Goal: Task Accomplishment & Management: Manage account settings

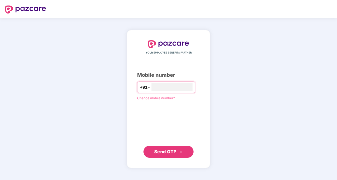
type input "**********"
click at [162, 153] on span "Send OTP" at bounding box center [165, 151] width 22 height 5
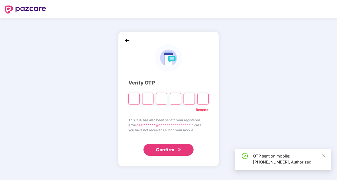
click at [136, 100] on input "Please enter verification code. Digit 1" at bounding box center [133, 99] width 11 height 12
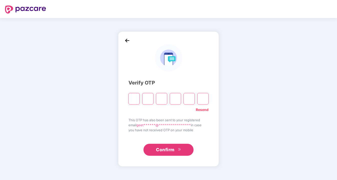
click at [133, 100] on input "Please enter verification code. Digit 1" at bounding box center [133, 99] width 11 height 12
type input "*"
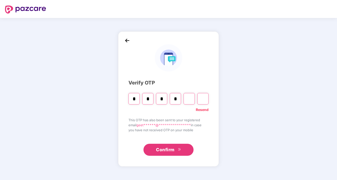
type input "*"
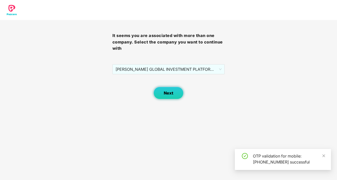
click at [174, 91] on button "Next" at bounding box center [168, 93] width 30 height 13
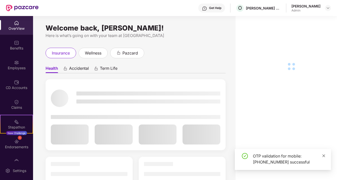
click at [324, 156] on icon "close" at bounding box center [324, 156] width 4 height 4
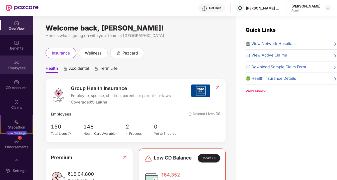
click at [19, 66] on div "Employees" at bounding box center [16, 68] width 33 height 5
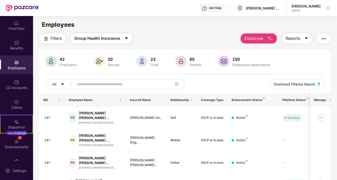
click at [121, 86] on input "text" at bounding box center [121, 85] width 88 height 8
click at [106, 85] on input "text" at bounding box center [121, 85] width 88 height 8
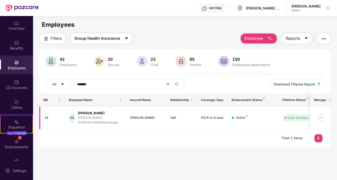
type input "*******"
click at [320, 117] on img at bounding box center [320, 118] width 8 height 8
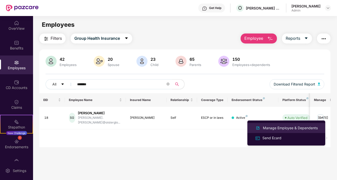
click at [285, 130] on div "Manage Employee & Dependents" at bounding box center [290, 128] width 57 height 6
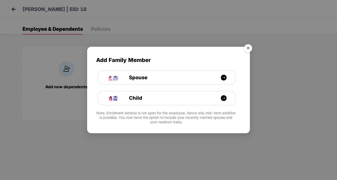
click at [249, 48] on img "Close" at bounding box center [248, 49] width 14 height 14
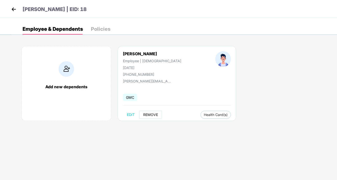
click at [150, 116] on span "REMOVE" at bounding box center [150, 115] width 15 height 4
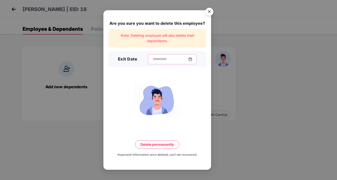
click at [158, 58] on input at bounding box center [170, 59] width 36 height 5
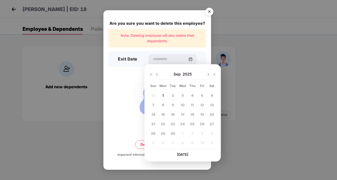
click at [163, 96] on span "1" at bounding box center [163, 95] width 2 height 4
type input "**********"
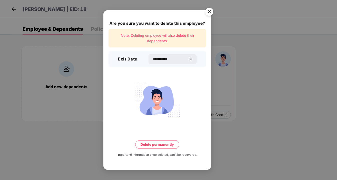
click at [160, 146] on button "Delete permanently" at bounding box center [157, 144] width 44 height 9
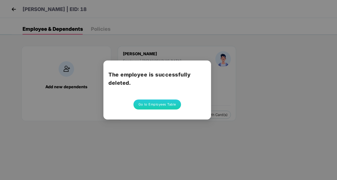
click at [153, 106] on button "Go to Employees Table" at bounding box center [157, 105] width 48 height 10
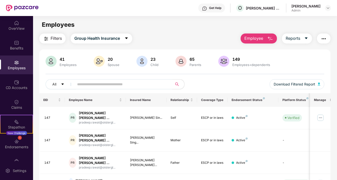
click at [83, 86] on input "text" at bounding box center [121, 85] width 88 height 8
click at [118, 84] on input "text" at bounding box center [121, 85] width 88 height 8
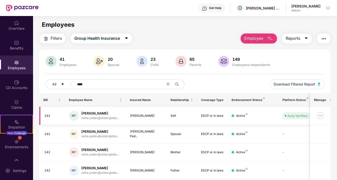
type input "****"
click at [319, 117] on img at bounding box center [320, 116] width 8 height 8
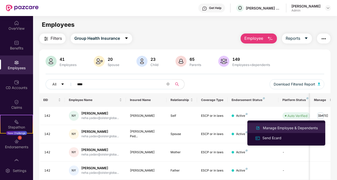
click at [291, 128] on div "Manage Employee & Dependents" at bounding box center [290, 128] width 57 height 6
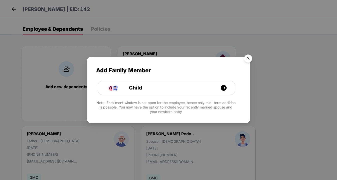
click at [246, 60] on img "Close" at bounding box center [248, 59] width 14 height 14
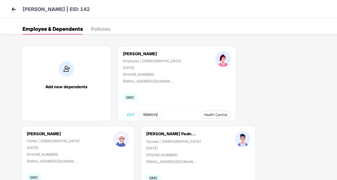
click at [155, 116] on span "REMOVE" at bounding box center [150, 115] width 15 height 4
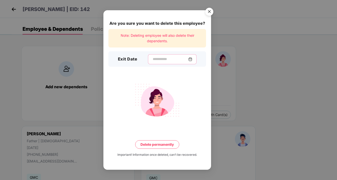
click at [179, 57] on input at bounding box center [170, 59] width 36 height 5
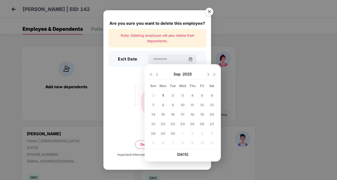
click at [164, 98] on div "1" at bounding box center [163, 96] width 8 height 8
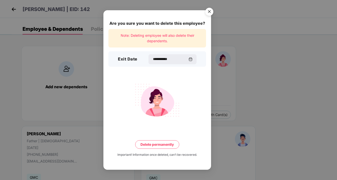
type input "**********"
click at [158, 144] on button "Delete permanently" at bounding box center [157, 144] width 44 height 9
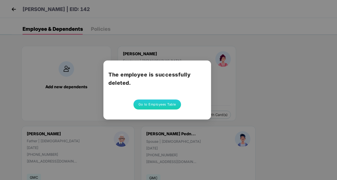
click at [167, 105] on button "Go to Employees Table" at bounding box center [157, 105] width 48 height 10
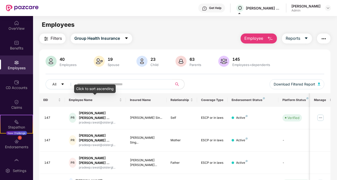
click at [91, 85] on div "Click to sort ascending" at bounding box center [95, 89] width 42 height 9
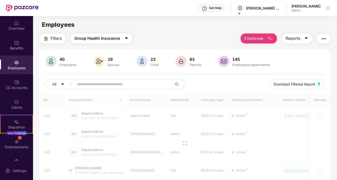
click at [126, 86] on input "text" at bounding box center [121, 85] width 88 height 8
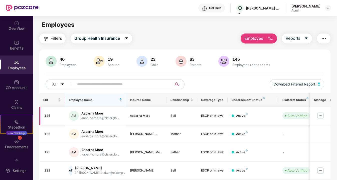
click at [322, 115] on img at bounding box center [320, 116] width 8 height 8
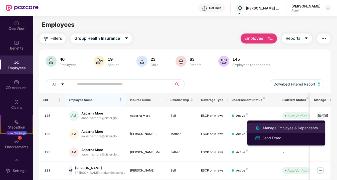
click at [287, 126] on div "Manage Employee & Dependents" at bounding box center [290, 128] width 57 height 6
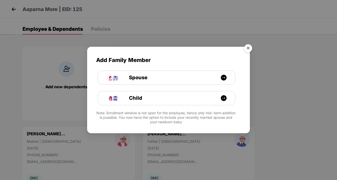
click at [248, 46] on img "Close" at bounding box center [248, 49] width 14 height 14
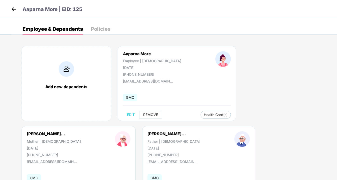
click at [157, 114] on span "REMOVE" at bounding box center [150, 115] width 15 height 4
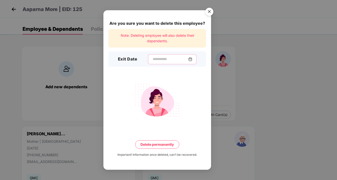
click at [170, 61] on input at bounding box center [170, 59] width 36 height 5
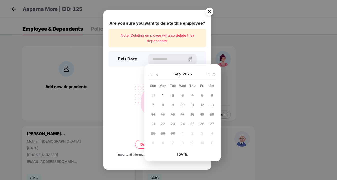
click at [162, 95] on span "1" at bounding box center [163, 95] width 2 height 4
type input "**********"
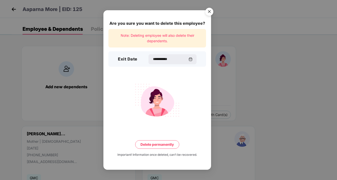
click at [165, 145] on button "Delete permanently" at bounding box center [157, 144] width 44 height 9
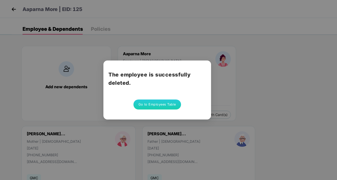
click at [149, 103] on button "Go to Employees Table" at bounding box center [157, 105] width 48 height 10
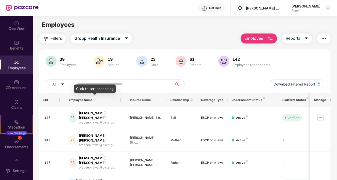
click at [109, 87] on div "Click to sort ascending" at bounding box center [95, 89] width 42 height 9
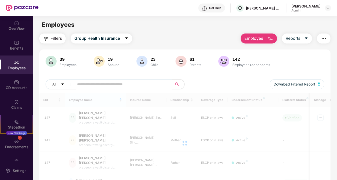
click at [131, 87] on input "text" at bounding box center [121, 85] width 88 height 8
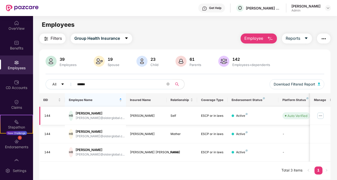
type input "******"
click at [323, 117] on img at bounding box center [320, 116] width 8 height 8
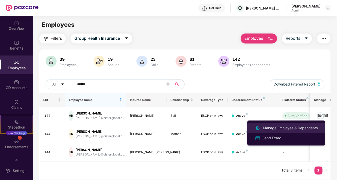
click at [278, 129] on div "Manage Employee & Dependents" at bounding box center [290, 128] width 57 height 6
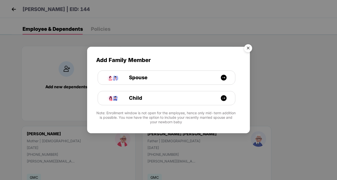
click at [250, 48] on img "Close" at bounding box center [248, 49] width 14 height 14
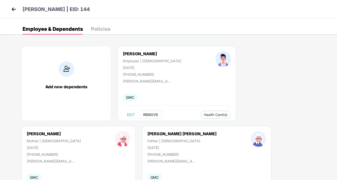
click at [152, 115] on span "REMOVE" at bounding box center [150, 115] width 15 height 4
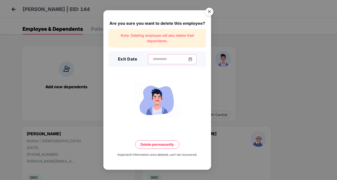
click at [169, 60] on input at bounding box center [170, 59] width 36 height 5
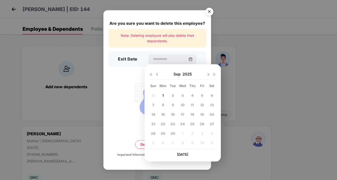
click at [163, 93] on div "1" at bounding box center [163, 96] width 8 height 8
type input "**********"
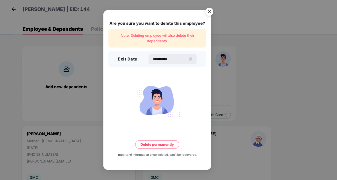
click at [163, 145] on button "Delete permanently" at bounding box center [157, 144] width 44 height 9
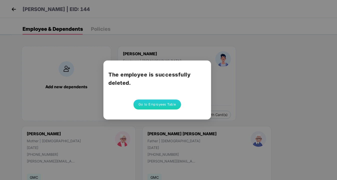
click at [145, 106] on button "Go to Employees Table" at bounding box center [157, 105] width 48 height 10
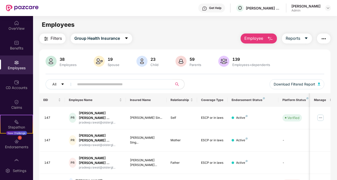
scroll to position [30, 0]
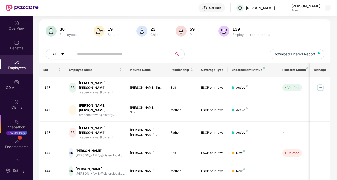
click at [119, 55] on input "text" at bounding box center [121, 55] width 88 height 8
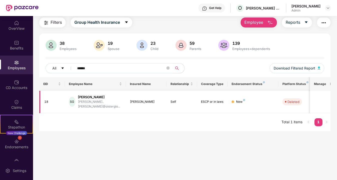
scroll to position [16, 0]
type input "******"
click at [169, 69] on icon "close-circle" at bounding box center [167, 68] width 3 height 3
click at [157, 67] on input "text" at bounding box center [121, 69] width 88 height 8
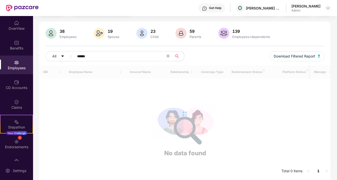
scroll to position [30, 0]
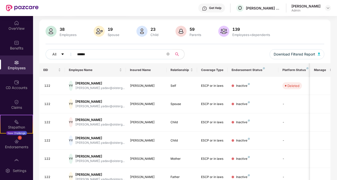
drag, startPoint x: 113, startPoint y: 55, endPoint x: 73, endPoint y: 55, distance: 39.5
click at [73, 55] on span "******" at bounding box center [121, 54] width 101 height 10
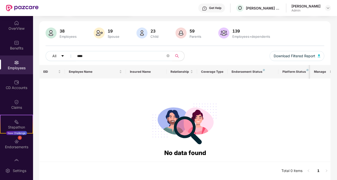
scroll to position [28, 0]
type input "*"
drag, startPoint x: 99, startPoint y: 56, endPoint x: 69, endPoint y: 58, distance: 30.3
click at [69, 58] on div "All *********" at bounding box center [115, 56] width 139 height 10
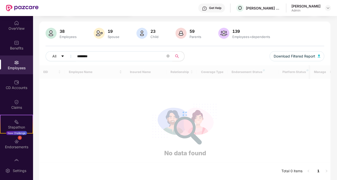
scroll to position [16, 0]
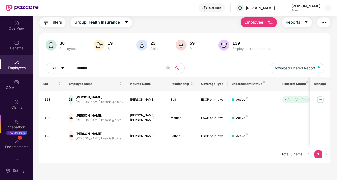
type input "********"
